Goal: Check status: Check status

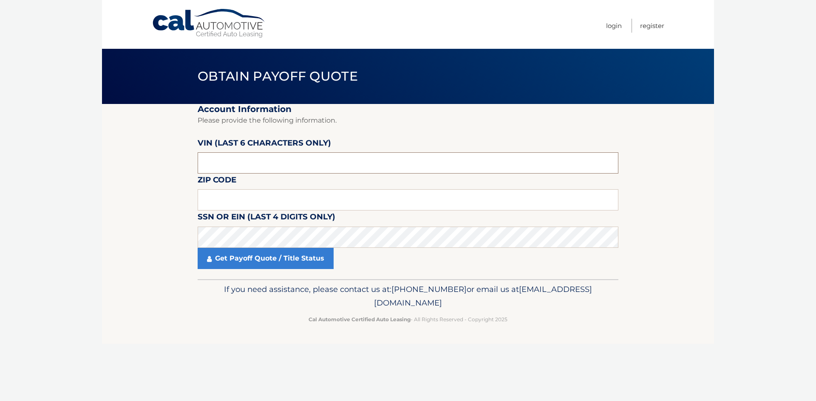
click at [215, 166] on input "text" at bounding box center [408, 163] width 421 height 21
drag, startPoint x: 248, startPoint y: 164, endPoint x: 166, endPoint y: 171, distance: 82.3
click at [167, 171] on section "Account Information Please provide the following information. VIN (last 6 chara…" at bounding box center [408, 191] width 612 height 175
type input "129095"
type input "11560"
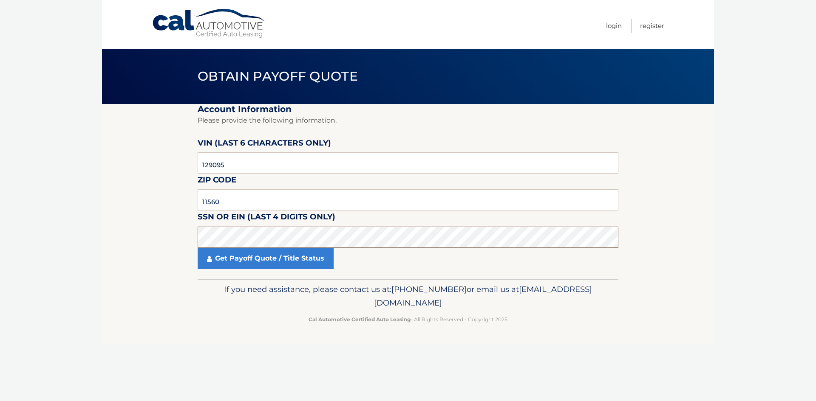
click button "For Originating Dealer" at bounding box center [0, 0] width 0 height 0
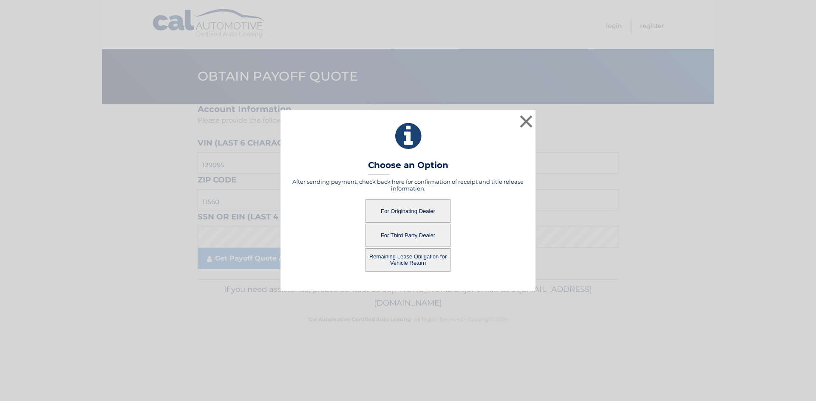
click at [402, 208] on button "For Originating Dealer" at bounding box center [407, 211] width 85 height 23
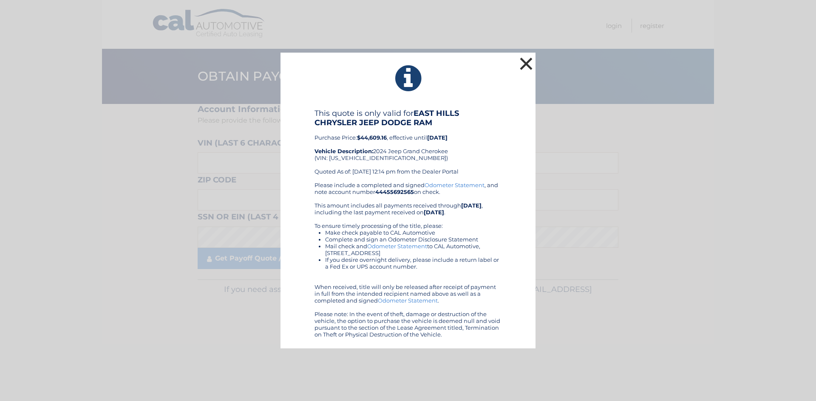
click at [520, 65] on button "×" at bounding box center [525, 63] width 17 height 17
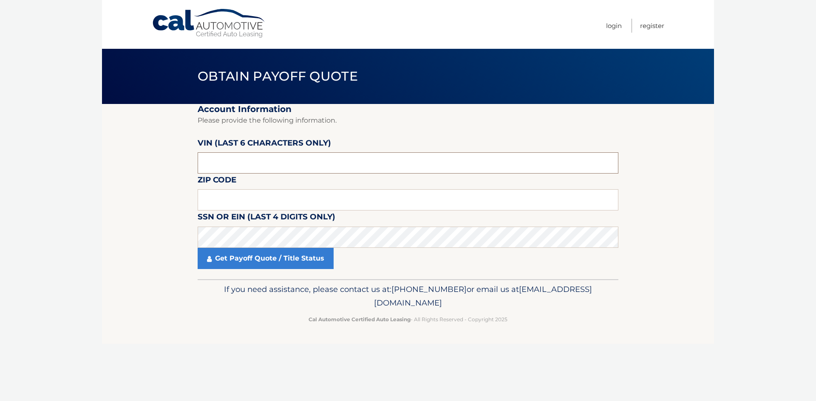
click at [240, 164] on input "text" at bounding box center [408, 163] width 421 height 21
drag, startPoint x: 238, startPoint y: 164, endPoint x: 172, endPoint y: 164, distance: 66.7
click at [172, 164] on section "Account Information Please provide the following information. [PERSON_NAME] (la…" at bounding box center [408, 191] width 612 height 175
type input "129095"
type input "11560"
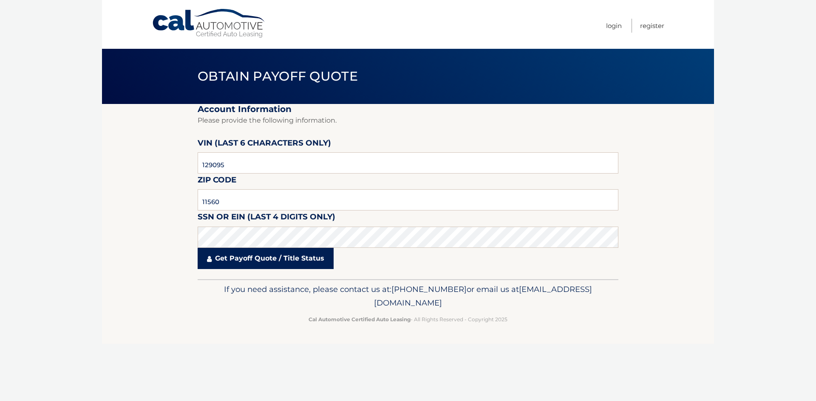
click at [268, 261] on link "Get Payoff Quote / Title Status" at bounding box center [266, 258] width 136 height 21
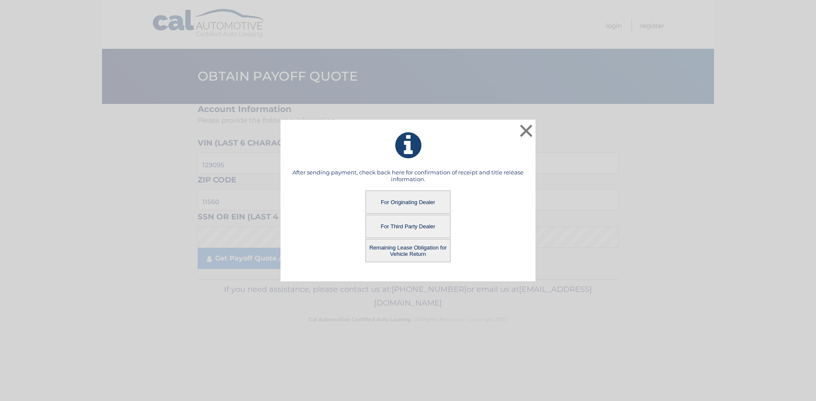
click at [409, 252] on button "Remaining Lease Obligation for Vehicle Return" at bounding box center [407, 250] width 85 height 23
click at [397, 249] on button "Remaining Lease Obligation for Vehicle Return" at bounding box center [407, 250] width 85 height 23
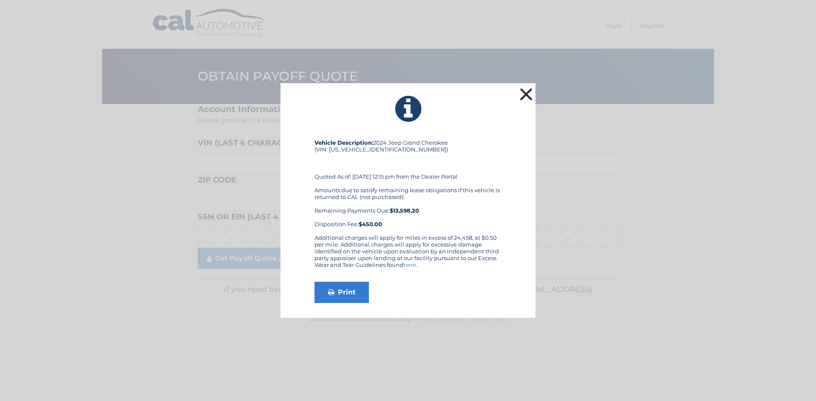
click at [528, 94] on button "×" at bounding box center [525, 94] width 17 height 17
